Goal: Navigation & Orientation: Find specific page/section

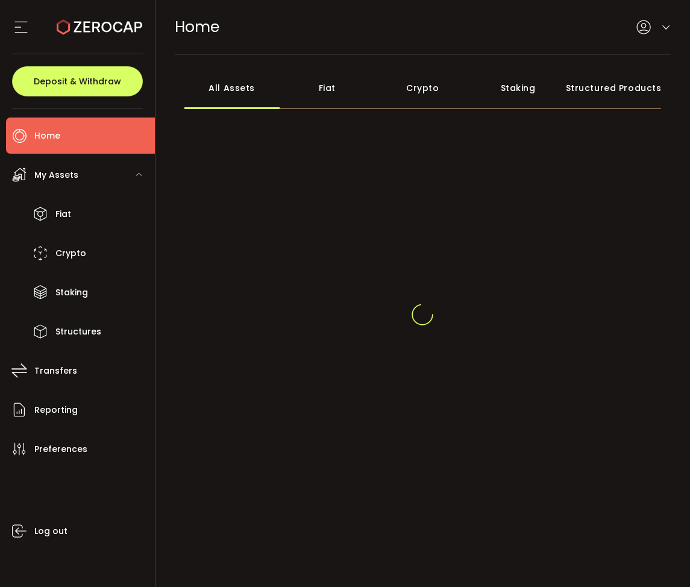
click at [663, 24] on icon at bounding box center [667, 28] width 10 height 10
